Goal: Information Seeking & Learning: Learn about a topic

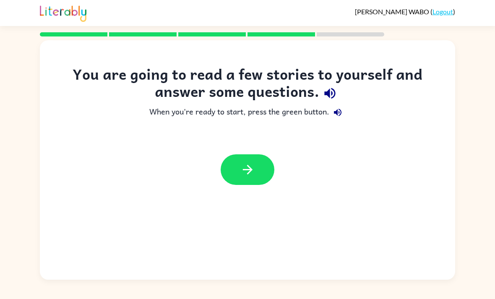
scroll to position [27, 0]
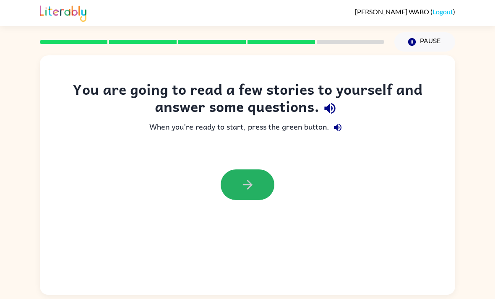
click at [255, 178] on icon "button" at bounding box center [247, 185] width 15 height 15
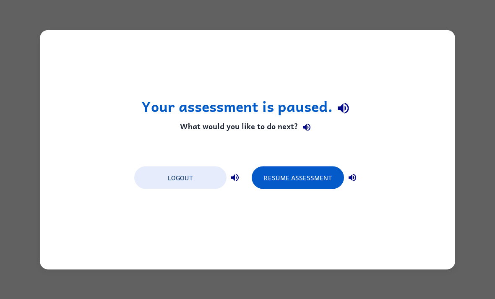
scroll to position [0, 0]
click at [311, 182] on button "Resume Assessment" at bounding box center [298, 177] width 92 height 23
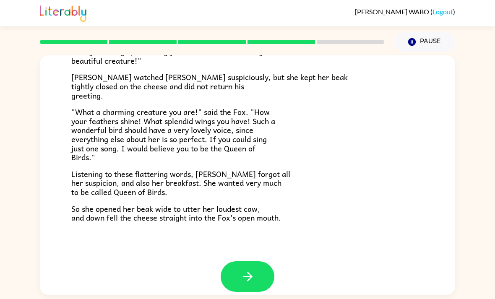
scroll to position [155, 0]
click at [259, 268] on button "button" at bounding box center [248, 277] width 54 height 31
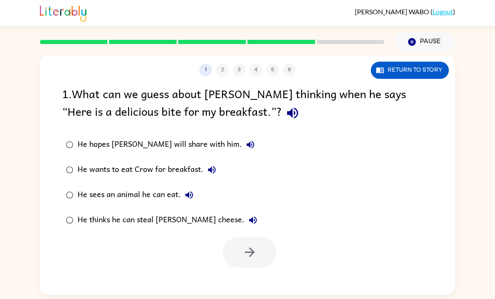
scroll to position [0, 0]
click at [442, 69] on button "Return to story" at bounding box center [410, 70] width 78 height 17
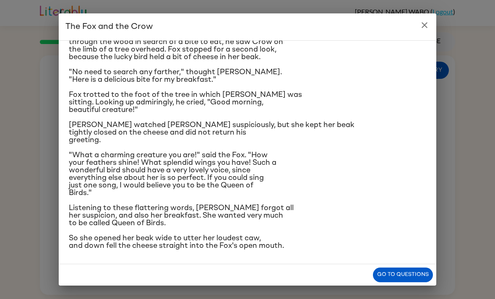
scroll to position [94, 0]
click at [429, 12] on div "The Fox and the Crow One bright morning as [PERSON_NAME] was following his shar…" at bounding box center [247, 149] width 495 height 299
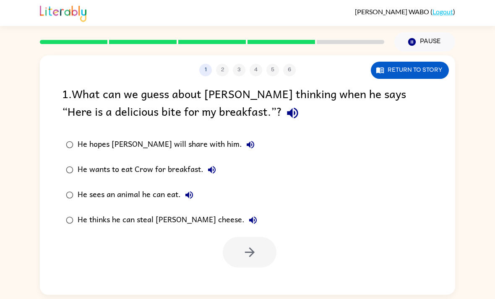
click at [428, 70] on button "Return to story" at bounding box center [410, 70] width 78 height 17
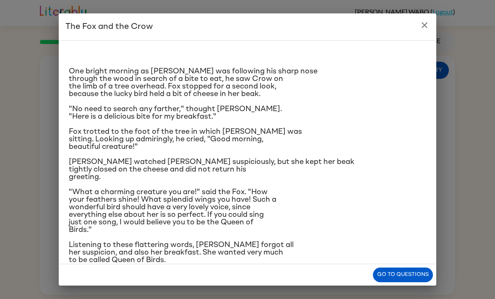
click at [429, 29] on icon "close" at bounding box center [425, 25] width 10 height 10
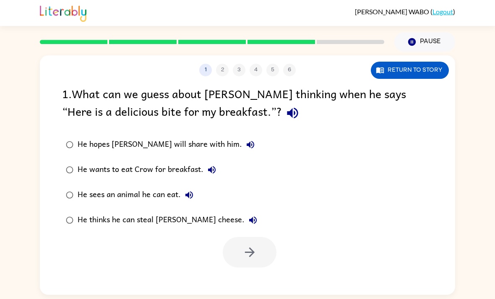
click at [434, 71] on button "Return to story" at bounding box center [410, 70] width 78 height 17
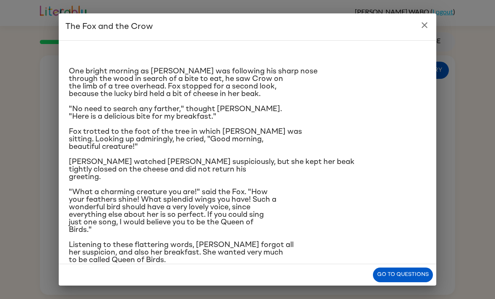
click at [429, 19] on button "close" at bounding box center [424, 25] width 17 height 17
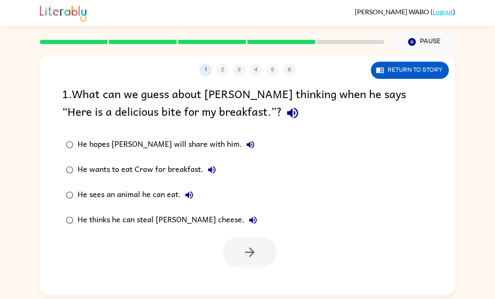
click at [427, 22] on div "[PERSON_NAME] ( Logout )" at bounding box center [248, 13] width 416 height 26
click at [246, 262] on button "button" at bounding box center [250, 252] width 54 height 31
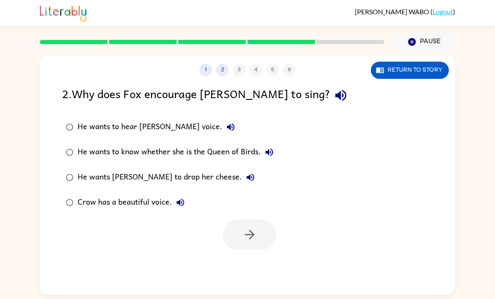
click at [415, 77] on button "Return to story" at bounding box center [410, 70] width 78 height 17
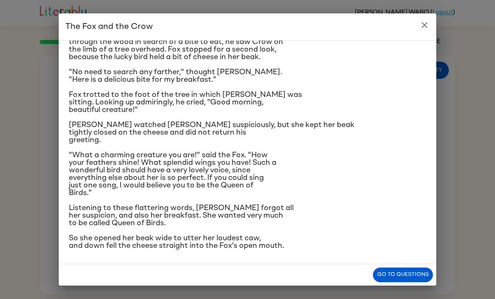
click at [429, 31] on button "close" at bounding box center [424, 25] width 17 height 17
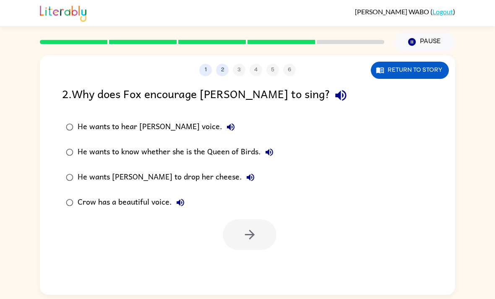
click at [78, 197] on div "Crow has a beautiful voice." at bounding box center [133, 202] width 111 height 17
click at [258, 230] on button "button" at bounding box center [250, 235] width 54 height 31
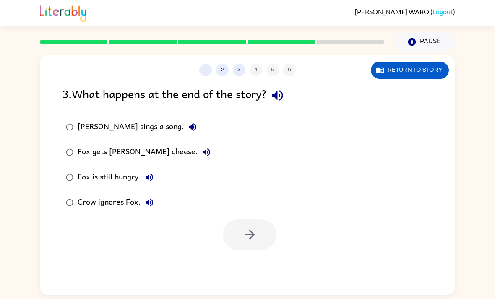
click at [423, 67] on button "Return to story" at bounding box center [410, 70] width 78 height 17
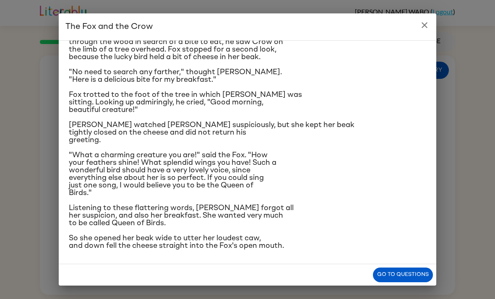
click at [426, 29] on icon "close" at bounding box center [425, 25] width 10 height 10
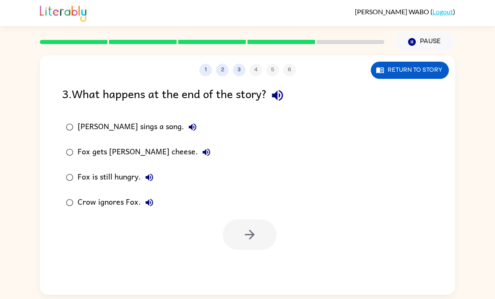
click at [107, 133] on div "[PERSON_NAME] sings a song." at bounding box center [139, 127] width 123 height 17
click at [105, 155] on div "Fox gets [PERSON_NAME] cheese." at bounding box center [146, 152] width 137 height 17
click at [240, 248] on button "button" at bounding box center [250, 235] width 54 height 31
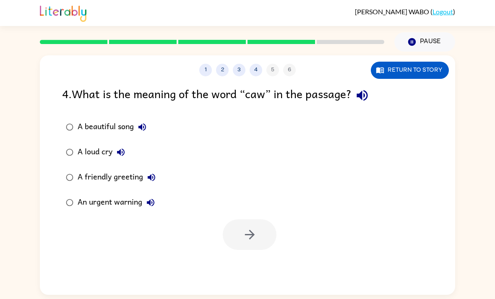
click at [418, 65] on button "Return to story" at bounding box center [410, 70] width 78 height 17
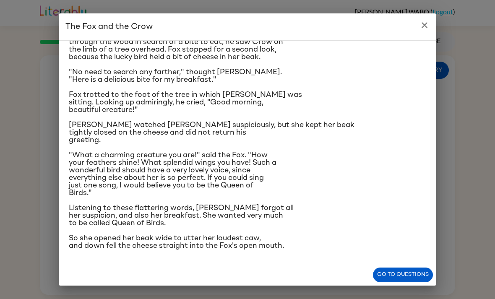
scroll to position [91, 0]
click at [422, 26] on icon "close" at bounding box center [425, 25] width 10 height 10
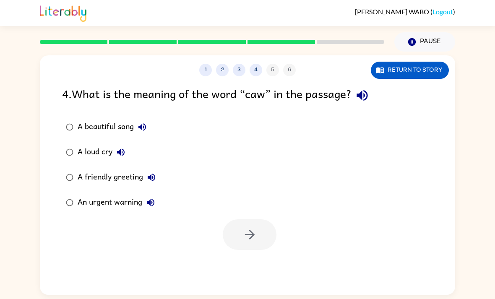
click at [287, 73] on div "1 2 3 4 5 6" at bounding box center [248, 70] width 416 height 13
click at [251, 71] on button "4" at bounding box center [256, 70] width 13 height 13
click at [243, 68] on button "3" at bounding box center [239, 70] width 13 height 13
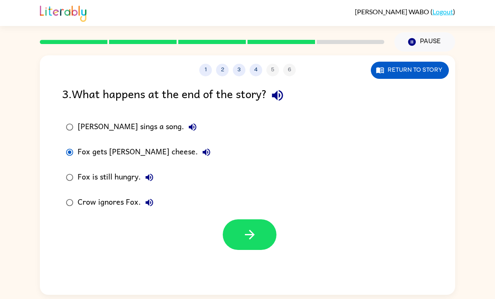
click at [256, 73] on button "4" at bounding box center [256, 70] width 13 height 13
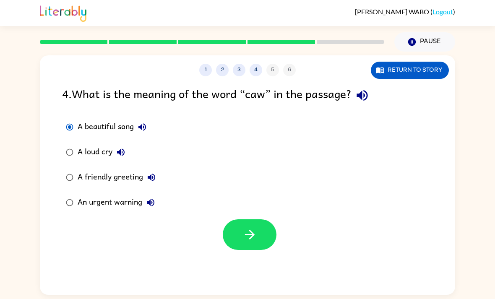
click at [253, 241] on icon "button" at bounding box center [250, 234] width 15 height 15
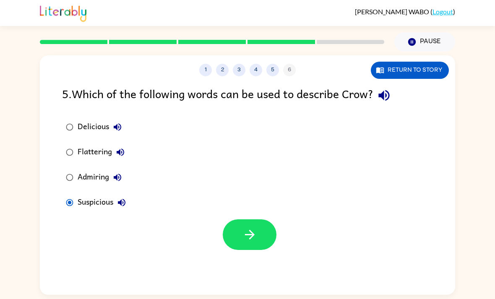
click at [262, 248] on button "button" at bounding box center [250, 235] width 54 height 31
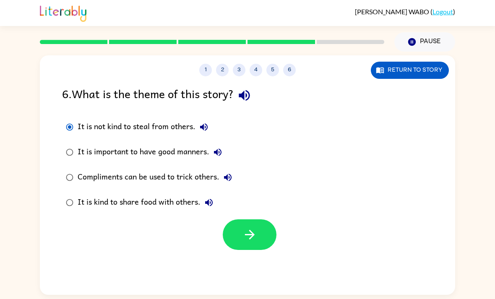
click at [262, 227] on button "button" at bounding box center [250, 235] width 54 height 31
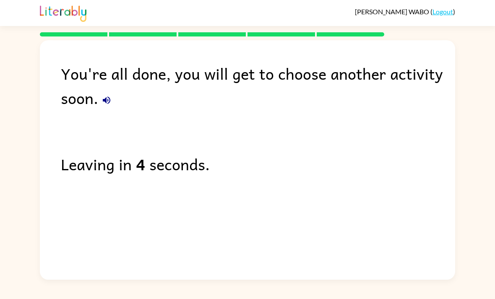
scroll to position [27, 0]
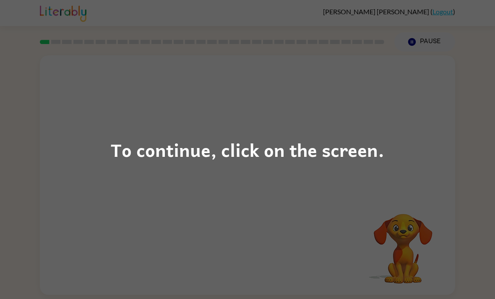
click at [400, 139] on div "To continue, click on the screen." at bounding box center [247, 149] width 495 height 299
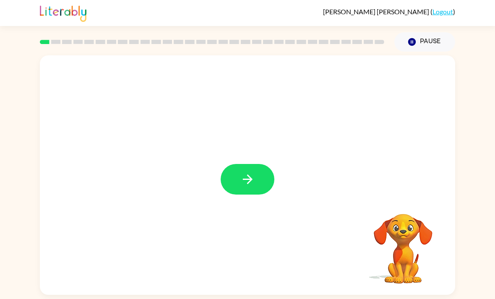
click at [254, 190] on button "button" at bounding box center [248, 179] width 54 height 31
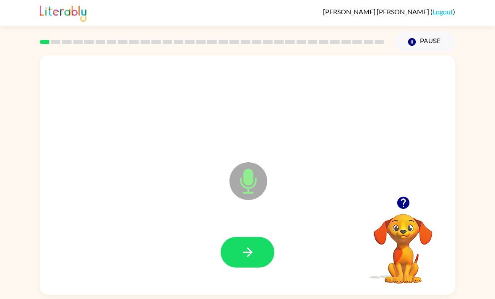
click at [234, 265] on button "button" at bounding box center [248, 252] width 54 height 31
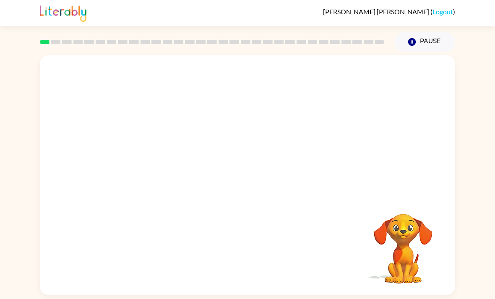
scroll to position [27, 0]
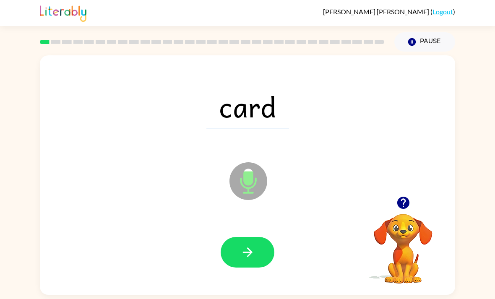
click at [250, 238] on button "button" at bounding box center [248, 252] width 54 height 31
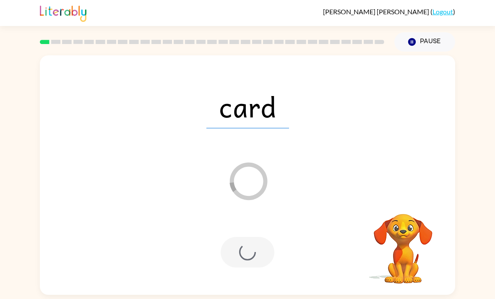
click at [251, 237] on div at bounding box center [248, 252] width 54 height 31
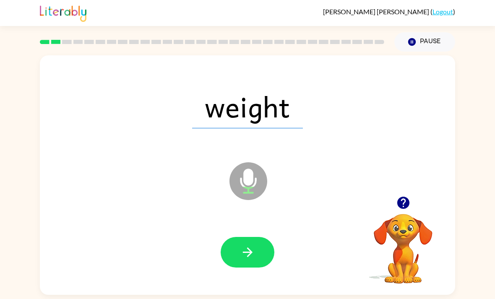
click at [265, 237] on button "button" at bounding box center [248, 252] width 54 height 31
click at [243, 245] on icon "button" at bounding box center [247, 252] width 15 height 15
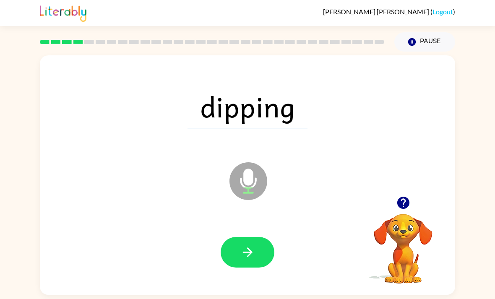
click at [269, 237] on button "button" at bounding box center [248, 252] width 54 height 31
click at [269, 237] on div at bounding box center [248, 252] width 54 height 31
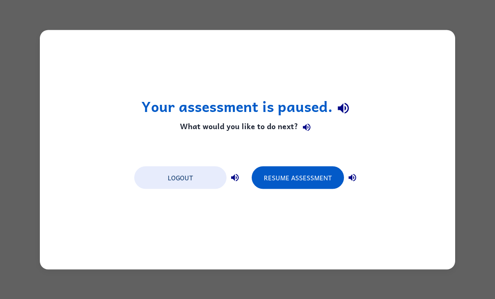
scroll to position [0, 0]
click at [314, 182] on button "Resume Assessment" at bounding box center [298, 177] width 92 height 23
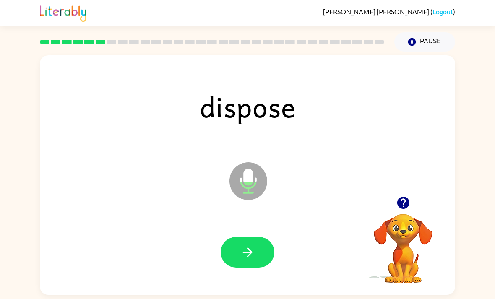
click at [259, 256] on button "button" at bounding box center [248, 252] width 54 height 31
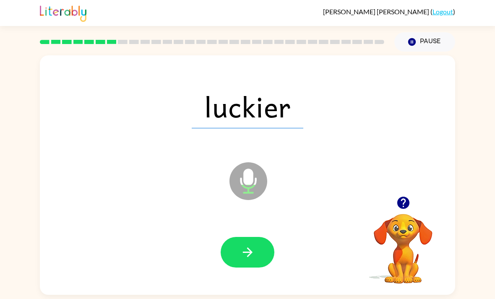
click at [255, 254] on icon "button" at bounding box center [247, 252] width 15 height 15
click at [252, 247] on button "button" at bounding box center [248, 252] width 54 height 31
click at [258, 253] on button "button" at bounding box center [248, 252] width 54 height 31
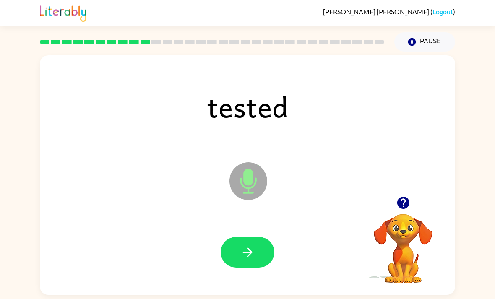
click at [247, 260] on icon "button" at bounding box center [247, 252] width 15 height 15
click at [256, 237] on button "button" at bounding box center [248, 252] width 54 height 31
click at [256, 237] on div at bounding box center [248, 252] width 54 height 31
click at [261, 237] on button "button" at bounding box center [248, 252] width 54 height 31
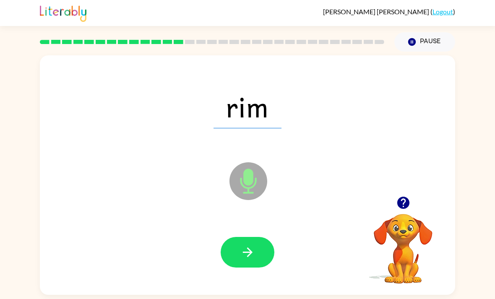
click at [269, 237] on button "button" at bounding box center [248, 252] width 54 height 31
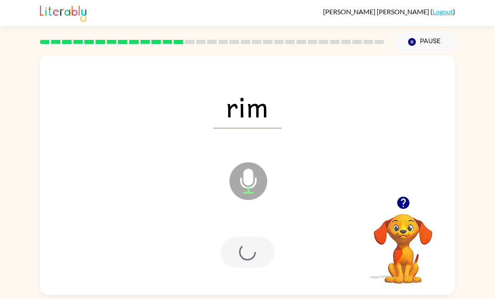
click at [269, 237] on div at bounding box center [248, 252] width 54 height 31
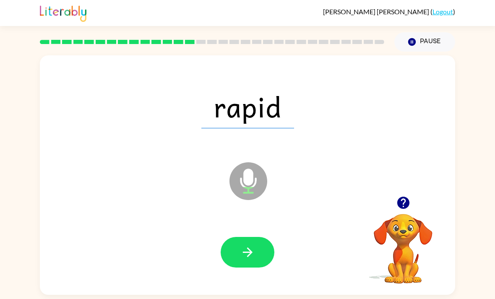
click at [253, 245] on icon "button" at bounding box center [247, 252] width 15 height 15
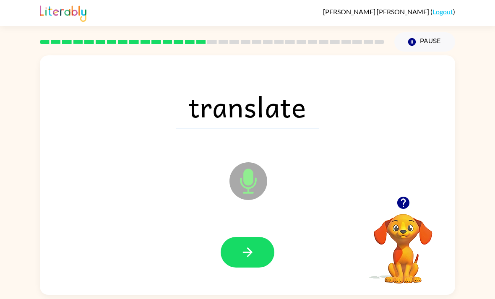
click at [266, 237] on button "button" at bounding box center [248, 252] width 54 height 31
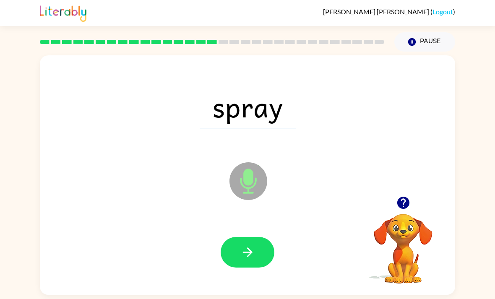
click at [227, 237] on button "button" at bounding box center [248, 252] width 54 height 31
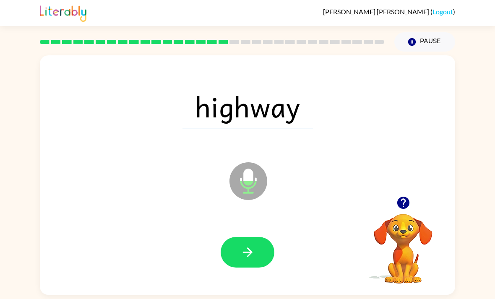
click at [252, 245] on icon "button" at bounding box center [247, 252] width 15 height 15
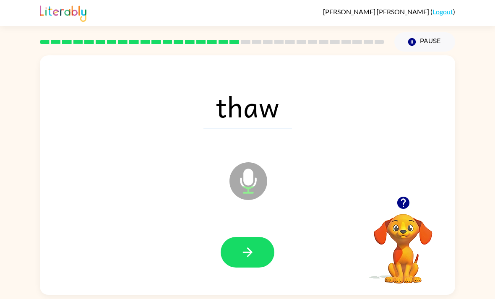
click at [256, 237] on button "button" at bounding box center [248, 252] width 54 height 31
click at [251, 248] on icon "button" at bounding box center [248, 253] width 10 height 10
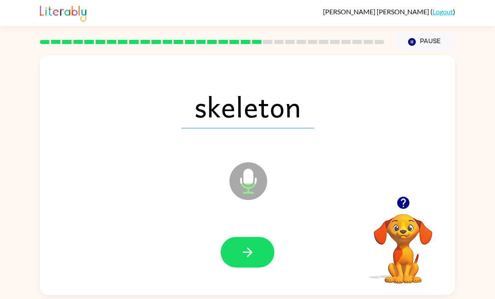
click at [257, 237] on button "button" at bounding box center [248, 252] width 54 height 31
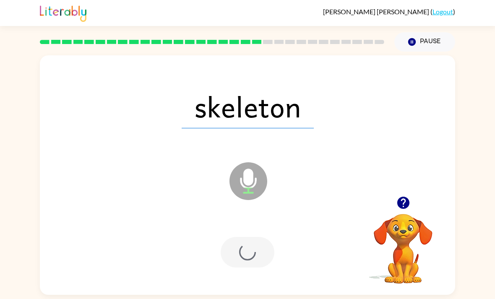
click at [257, 237] on div at bounding box center [248, 252] width 54 height 31
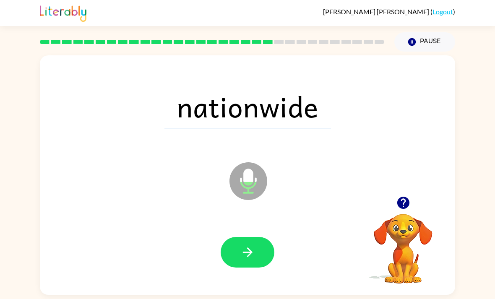
click at [252, 245] on icon "button" at bounding box center [247, 252] width 15 height 15
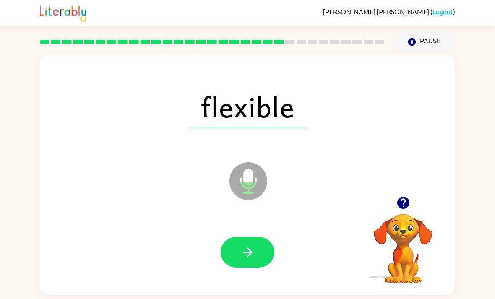
scroll to position [26, 0]
click at [429, 32] on button "Pause Pause" at bounding box center [425, 41] width 61 height 19
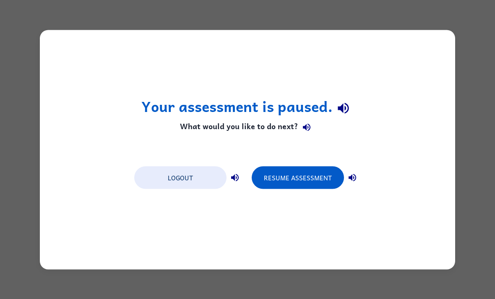
scroll to position [0, 0]
click at [310, 172] on button "Resume Assessment" at bounding box center [298, 177] width 92 height 23
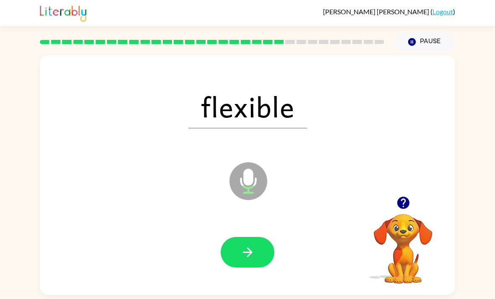
click at [247, 251] on icon "button" at bounding box center [247, 252] width 15 height 15
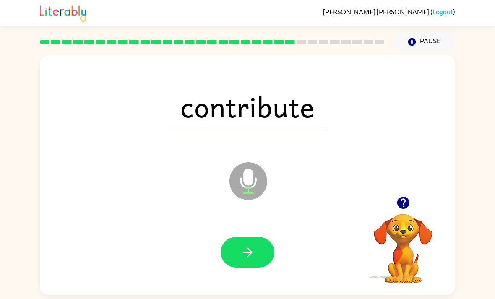
click at [253, 255] on icon "button" at bounding box center [247, 252] width 15 height 15
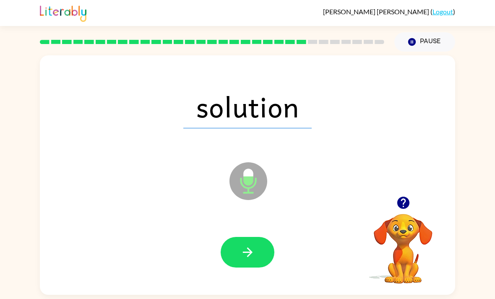
click at [256, 246] on button "button" at bounding box center [248, 252] width 54 height 31
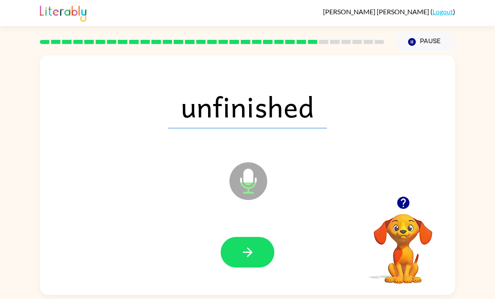
click at [245, 254] on icon "button" at bounding box center [247, 252] width 15 height 15
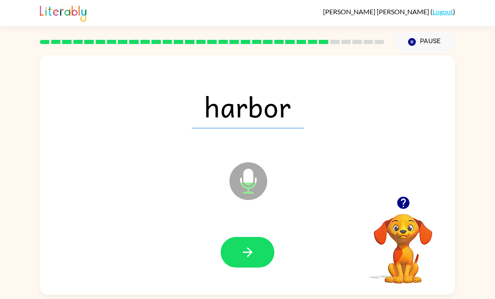
click at [246, 259] on icon "button" at bounding box center [247, 252] width 15 height 15
click at [257, 265] on button "button" at bounding box center [248, 252] width 54 height 31
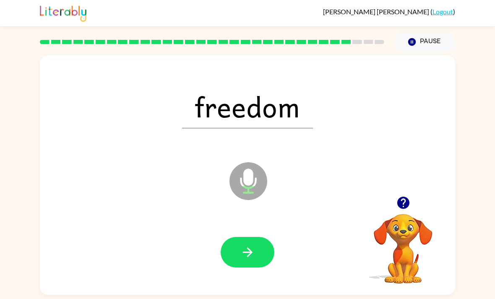
click at [252, 260] on icon "button" at bounding box center [247, 252] width 15 height 15
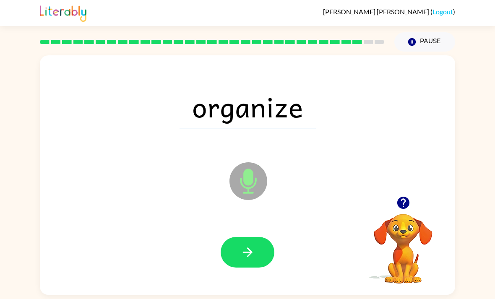
click at [247, 265] on button "button" at bounding box center [248, 252] width 54 height 31
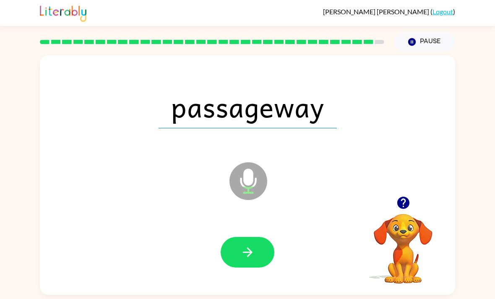
scroll to position [27, 0]
click at [254, 245] on icon "button" at bounding box center [247, 252] width 15 height 15
